Goal: Task Accomplishment & Management: Use online tool/utility

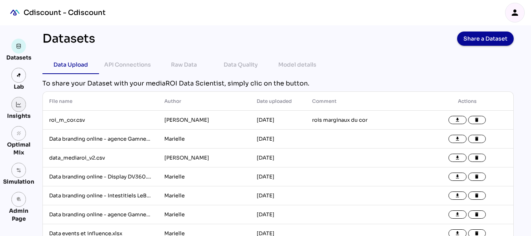
click at [18, 105] on img at bounding box center [19, 104] width 6 height 6
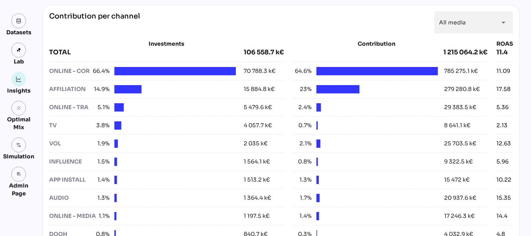
scroll to position [293, 0]
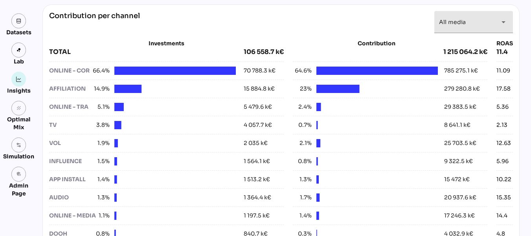
drag, startPoint x: 144, startPoint y: 41, endPoint x: 467, endPoint y: 31, distance: 323.0
click at [467, 31] on div "Contribution per channel All media ********* arrow_drop_down Investments TOTAL …" at bounding box center [280, 153] width 477 height 299
click at [503, 26] on icon "arrow_drop_down" at bounding box center [503, 21] width 9 height 9
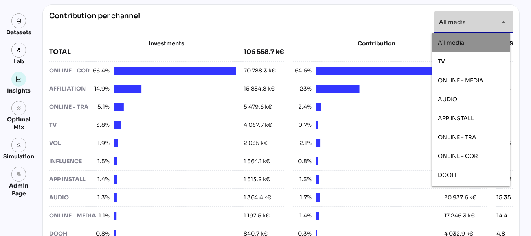
click at [503, 26] on icon "arrow_drop_down" at bounding box center [503, 21] width 9 height 9
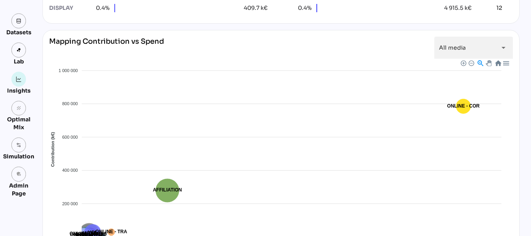
scroll to position [0, 0]
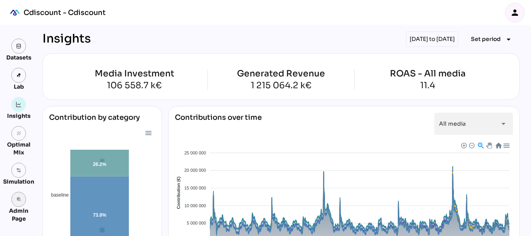
click at [19, 200] on icon "admin_panel_settings" at bounding box center [19, 199] width 6 height 6
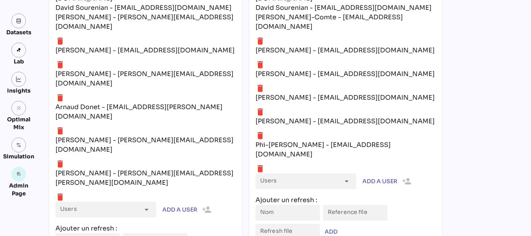
scroll to position [3324, 0]
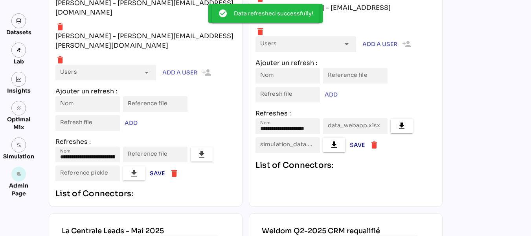
scroll to position [3461, 0]
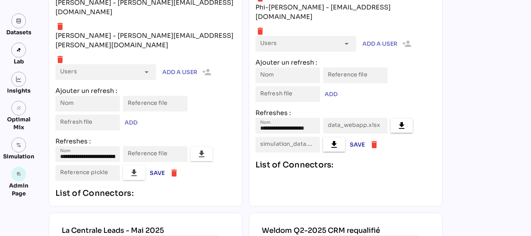
type input "**********"
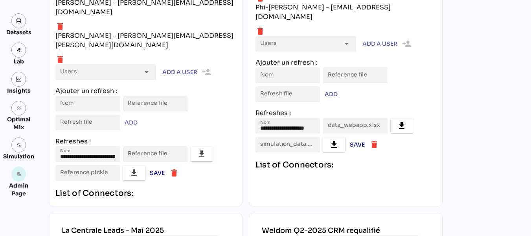
type input "**********"
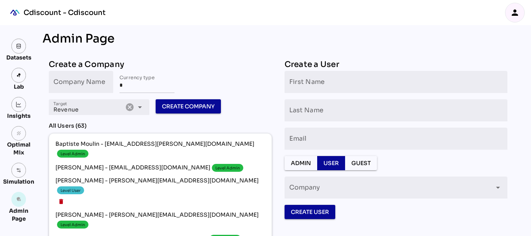
click at [516, 10] on icon "person" at bounding box center [514, 12] width 9 height 9
click at [510, 11] on div "person" at bounding box center [515, 12] width 19 height 19
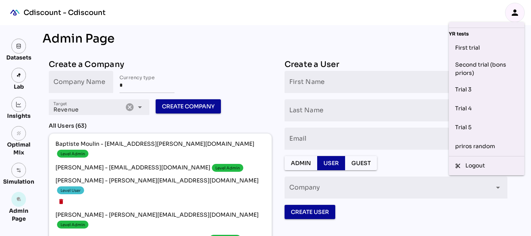
scroll to position [393, 0]
click at [487, 140] on div "priros random" at bounding box center [486, 146] width 63 height 13
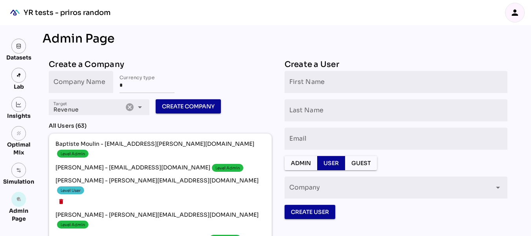
click at [21, 103] on img at bounding box center [19, 104] width 6 height 6
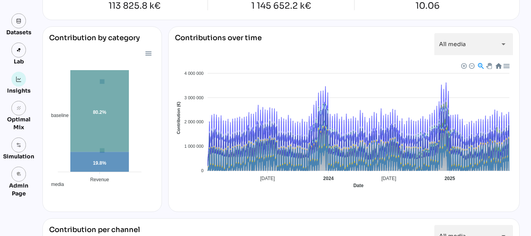
scroll to position [78, 0]
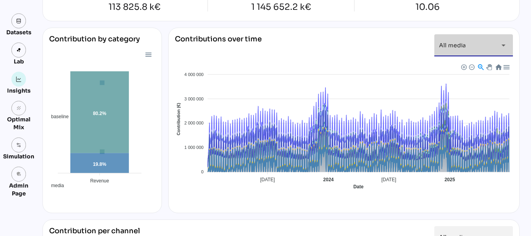
click at [500, 43] on icon "arrow_drop_down" at bounding box center [503, 45] width 9 height 9
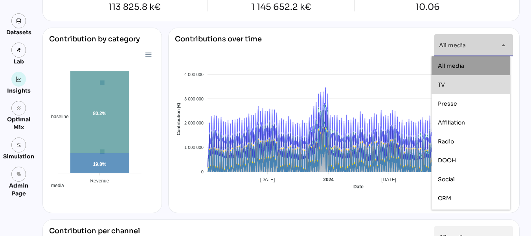
click at [477, 81] on div "TV" at bounding box center [471, 84] width 66 height 13
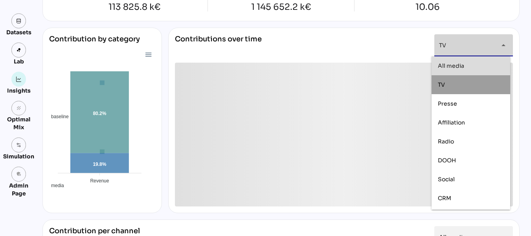
click at [496, 65] on div "All media" at bounding box center [471, 66] width 66 height 7
type input "*********"
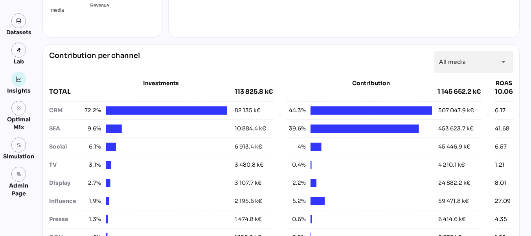
scroll to position [254, 0]
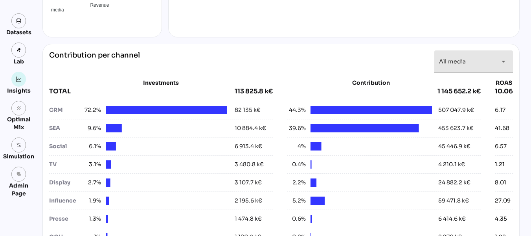
click at [502, 63] on icon "arrow_drop_down" at bounding box center [503, 61] width 9 height 9
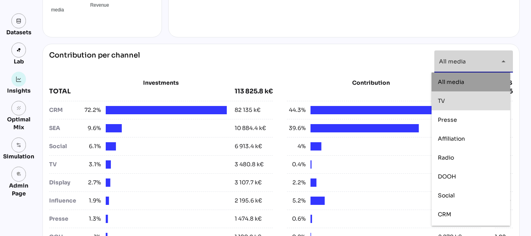
click at [461, 99] on div "TV" at bounding box center [471, 101] width 66 height 7
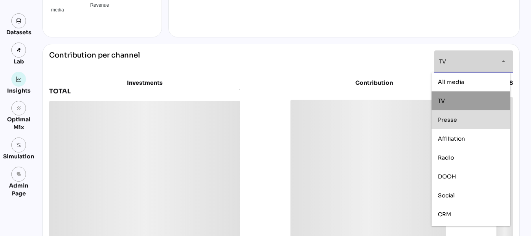
click at [463, 120] on div "Presse" at bounding box center [471, 119] width 66 height 7
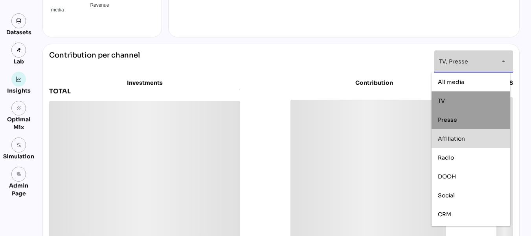
click at [464, 136] on span "Affiliation" at bounding box center [451, 138] width 27 height 7
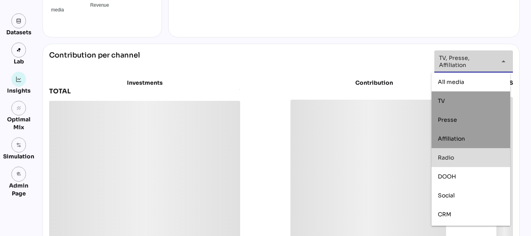
click at [459, 162] on div "Radio" at bounding box center [471, 157] width 66 height 13
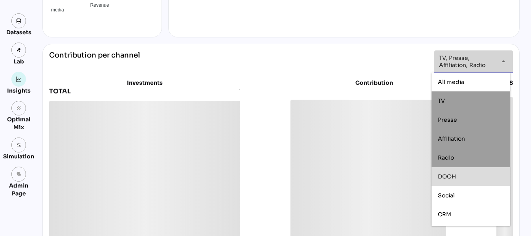
click at [461, 184] on div "DOOH" at bounding box center [471, 176] width 79 height 19
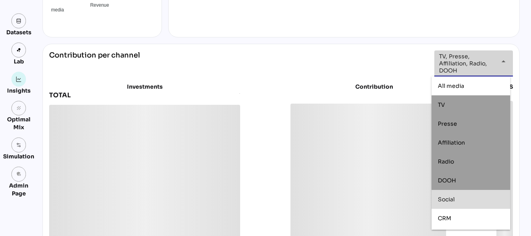
click at [456, 203] on div "Social" at bounding box center [471, 199] width 66 height 13
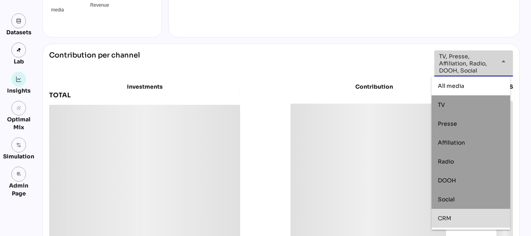
click at [455, 215] on div "CRM" at bounding box center [471, 218] width 66 height 7
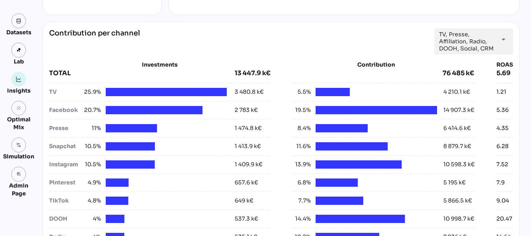
scroll to position [275, 0]
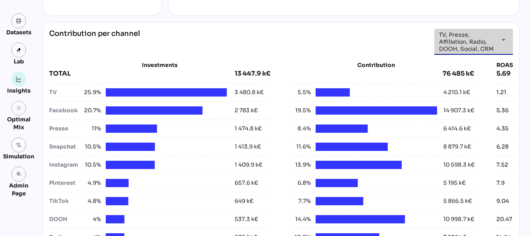
click at [499, 40] on icon "arrow_drop_down" at bounding box center [503, 39] width 9 height 9
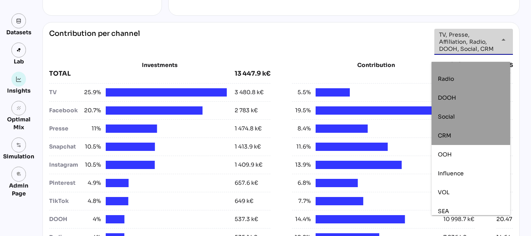
scroll to position [92, 0]
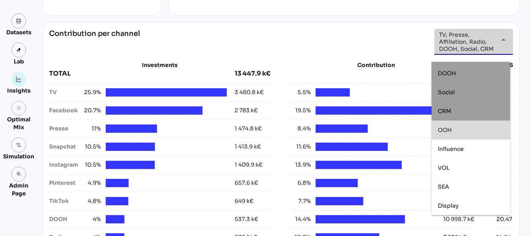
click at [464, 131] on div "OOH" at bounding box center [471, 130] width 66 height 7
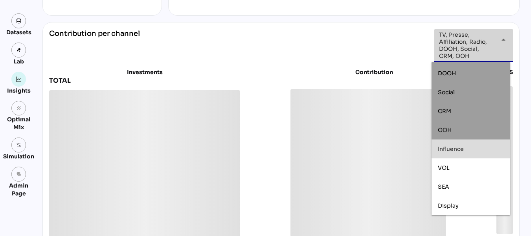
click at [463, 149] on span "Influence" at bounding box center [451, 148] width 26 height 7
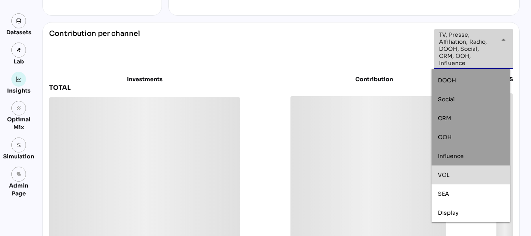
click at [459, 172] on div "VOL" at bounding box center [471, 174] width 66 height 7
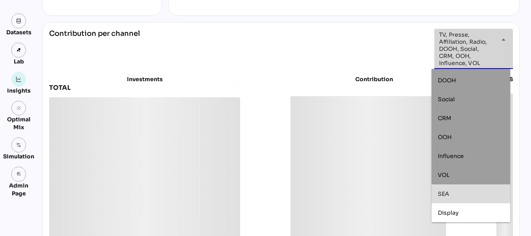
click at [457, 195] on div "SEA" at bounding box center [471, 193] width 66 height 7
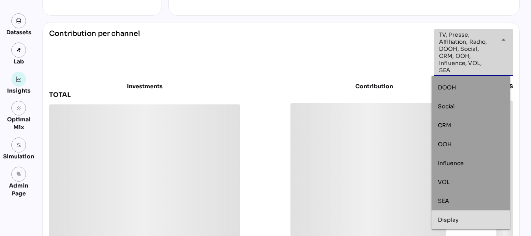
click at [458, 217] on span "Display" at bounding box center [448, 219] width 21 height 7
type input "**********"
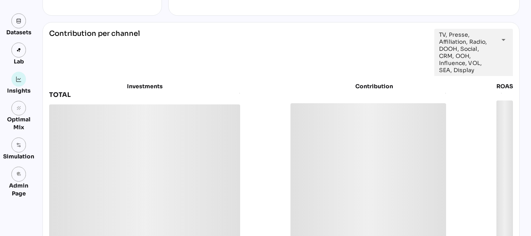
click at [374, 59] on div "**********" at bounding box center [281, 52] width 464 height 47
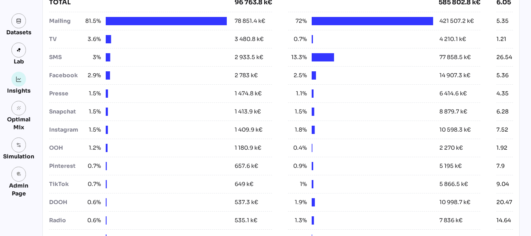
scroll to position [369, 0]
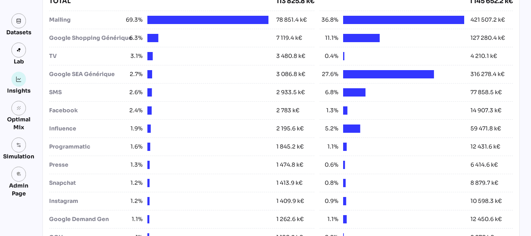
click at [57, 201] on div "Instagram" at bounding box center [86, 201] width 75 height 8
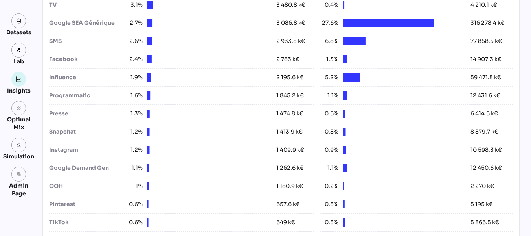
scroll to position [438, 0]
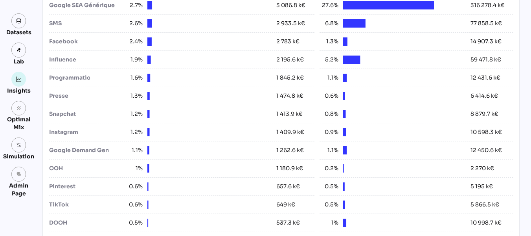
click at [51, 167] on div "OOH" at bounding box center [86, 168] width 75 height 8
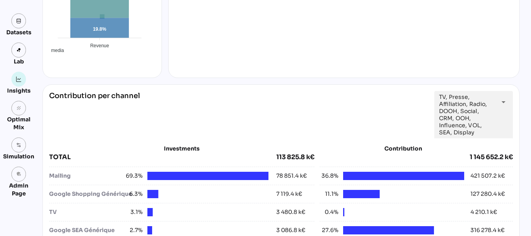
scroll to position [214, 0]
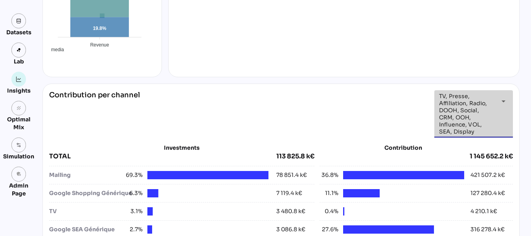
click at [475, 107] on span "TV, Presse, Affiliation, Radio, DOOH, Social, CRM, OOH, Influence, VOL, SEA, Di…" at bounding box center [466, 113] width 55 height 42
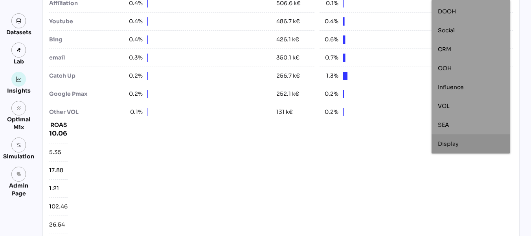
scroll to position [696, 0]
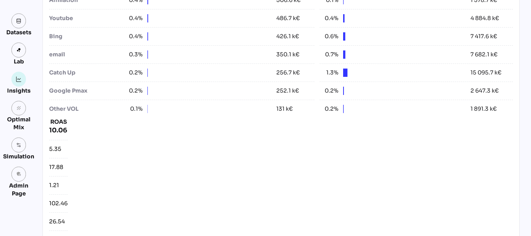
click at [347, 169] on div "Investments TOTAL 113 825.8 k€ Mailing 69.3% 78 851.4 k€ Google Shopping Généri…" at bounding box center [281, 115] width 464 height 908
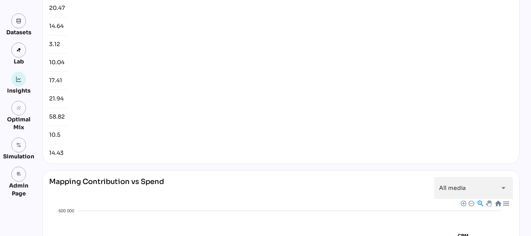
scroll to position [1106, 0]
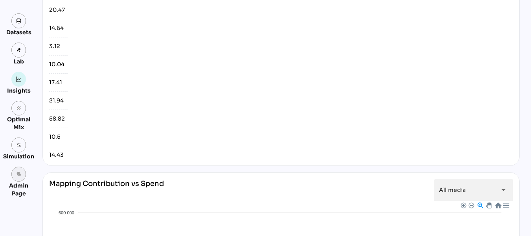
click at [20, 173] on icon "admin_panel_settings" at bounding box center [19, 174] width 6 height 6
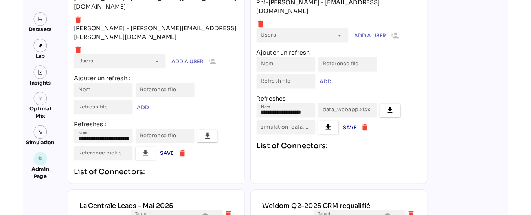
scroll to position [3464, 0]
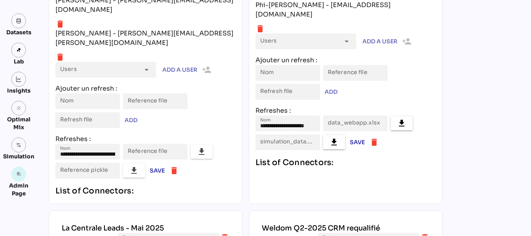
type input "********"
type input "**********"
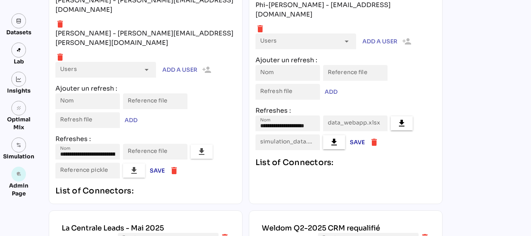
type input "**********"
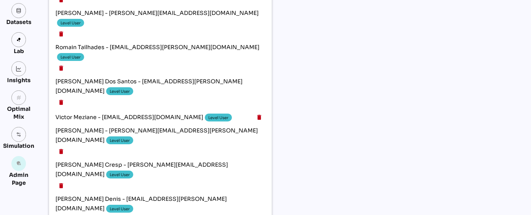
scroll to position [0, 0]
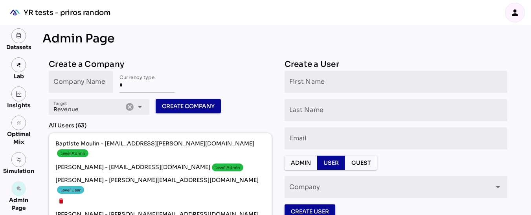
click at [7, 101] on div "Insights" at bounding box center [18, 98] width 31 height 23
click at [24, 95] on link at bounding box center [18, 94] width 15 height 15
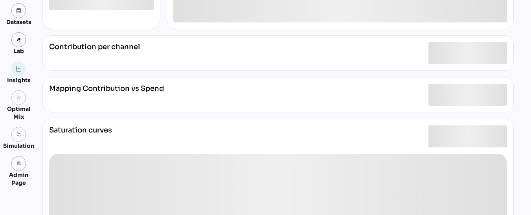
scroll to position [265, 0]
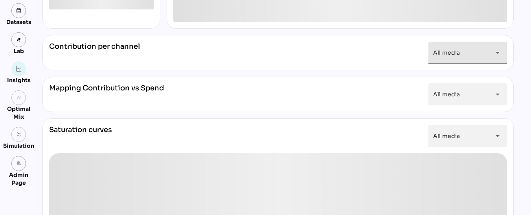
click at [499, 50] on icon "arrow_drop_down" at bounding box center [497, 52] width 9 height 9
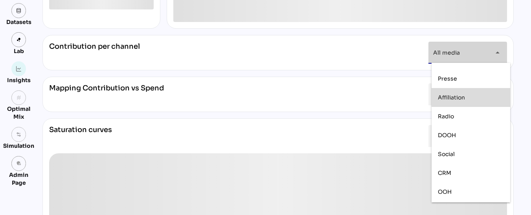
scroll to position [31, 0]
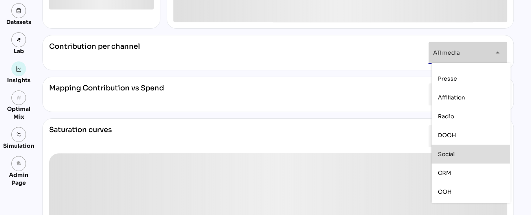
click at [453, 155] on span "Social" at bounding box center [446, 153] width 17 height 7
type input "******"
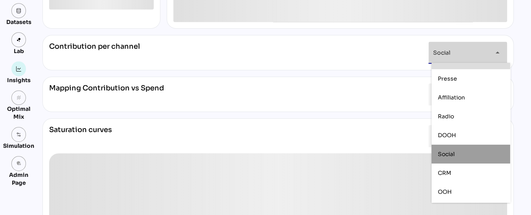
click at [520, 45] on div "Insights 01/01/2023 to 30/06/2025 Set period arrow_drop_down Contribution by ca…" at bounding box center [278, 32] width 484 height 544
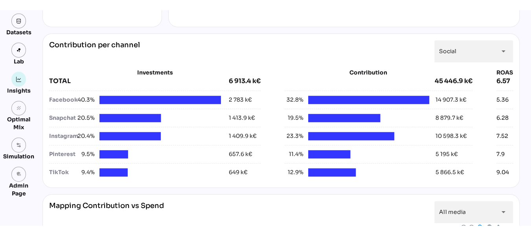
scroll to position [274, 0]
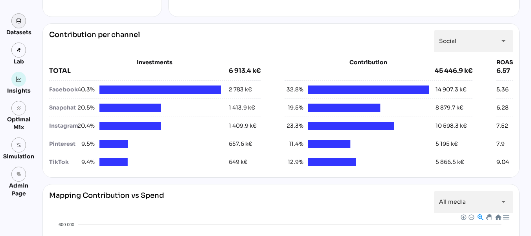
click at [24, 22] on link at bounding box center [18, 20] width 15 height 15
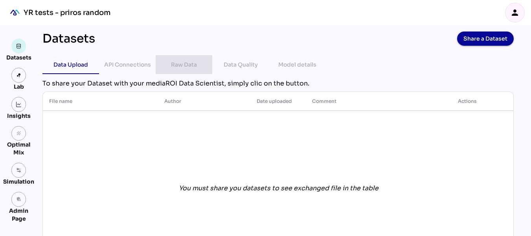
click at [184, 65] on div "Raw Data" at bounding box center [184, 64] width 26 height 9
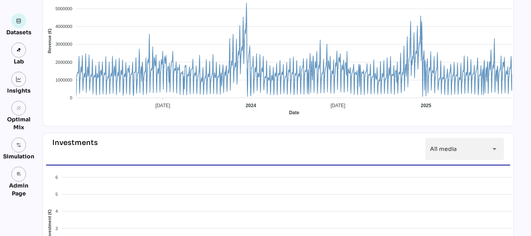
scroll to position [168, 0]
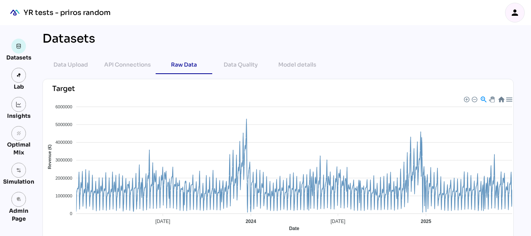
scroll to position [215, 0]
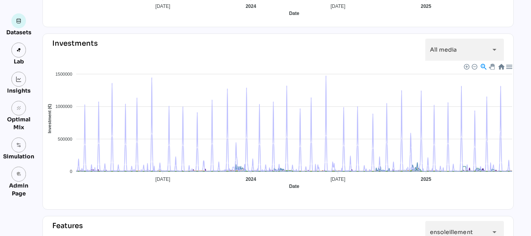
click at [499, 46] on icon "arrow_drop_down" at bounding box center [494, 49] width 9 height 9
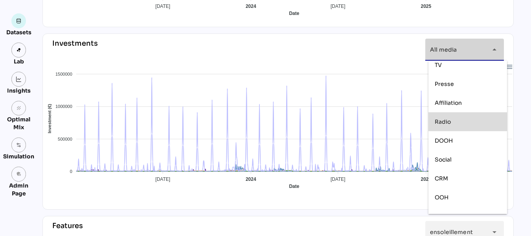
scroll to position [24, 0]
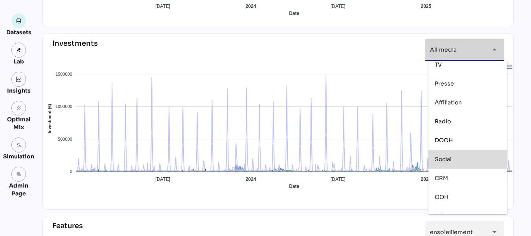
click at [449, 157] on span "Social" at bounding box center [443, 158] width 17 height 7
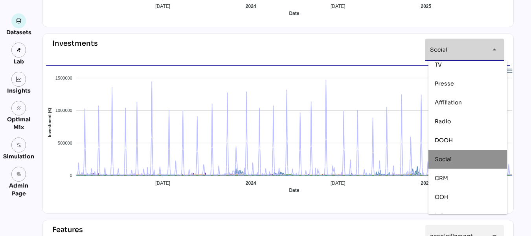
type input "******"
click at [520, 51] on div "**********" at bounding box center [278, 226] width 484 height 833
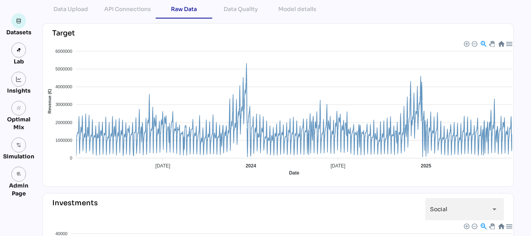
scroll to position [0, 0]
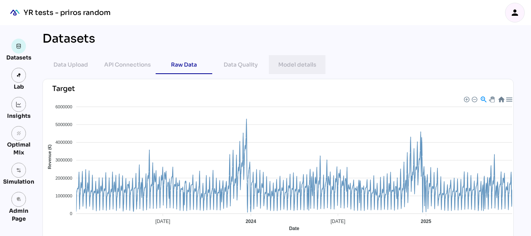
click at [295, 68] on div "Model details" at bounding box center [297, 64] width 38 height 9
